Goal: Complete application form

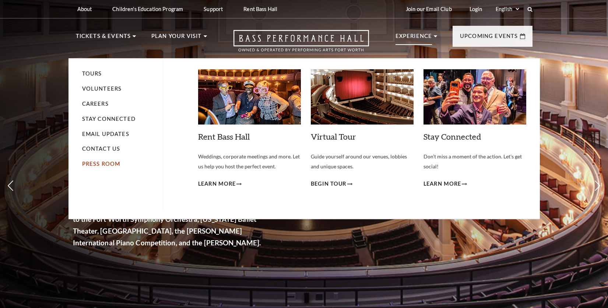
click at [92, 162] on link "Press Room" at bounding box center [101, 163] width 38 height 6
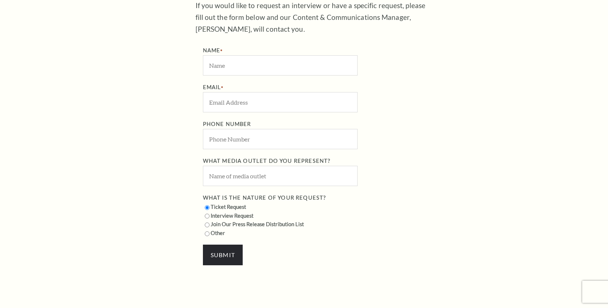
scroll to position [409, 0]
type input "allyn"
type input "allyn@test.com"
type input "(817) 212-4245"
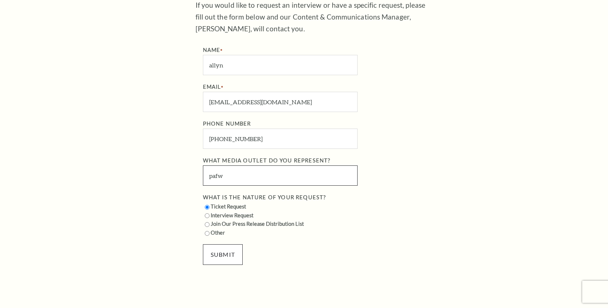
type input "pafw"
click at [226, 245] on input "SUBMIT" at bounding box center [223, 254] width 40 height 21
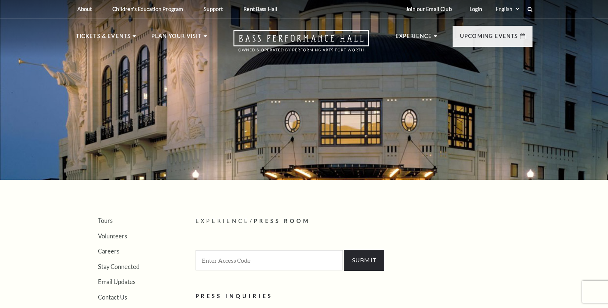
scroll to position [0, 0]
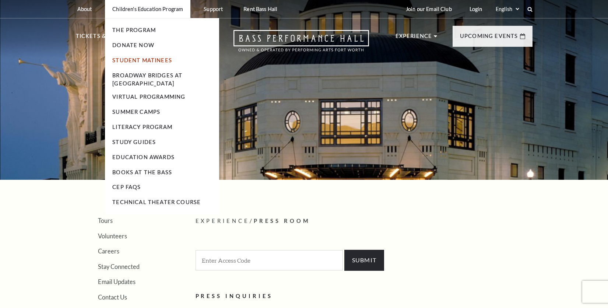
click at [150, 61] on link "Student Matinees" at bounding box center [142, 60] width 60 height 6
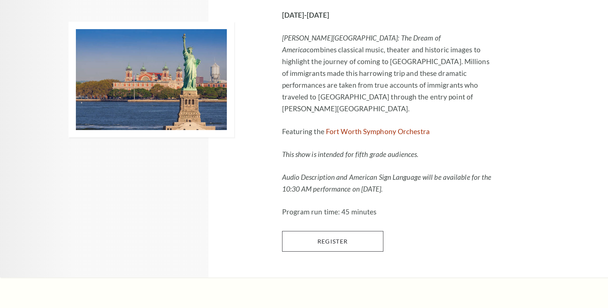
scroll to position [760, 0]
drag, startPoint x: 354, startPoint y: 254, endPoint x: 350, endPoint y: 252, distance: 3.8
click at [354, 251] on link "Register" at bounding box center [332, 240] width 101 height 21
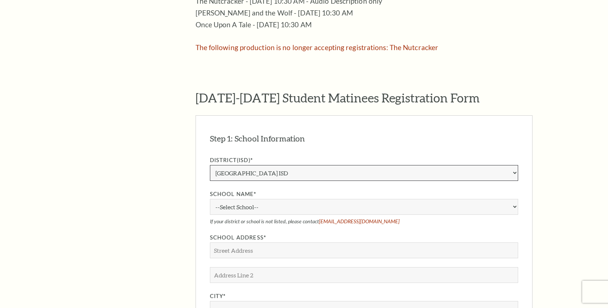
scroll to position [505, 0]
